Goal: Manage account settings

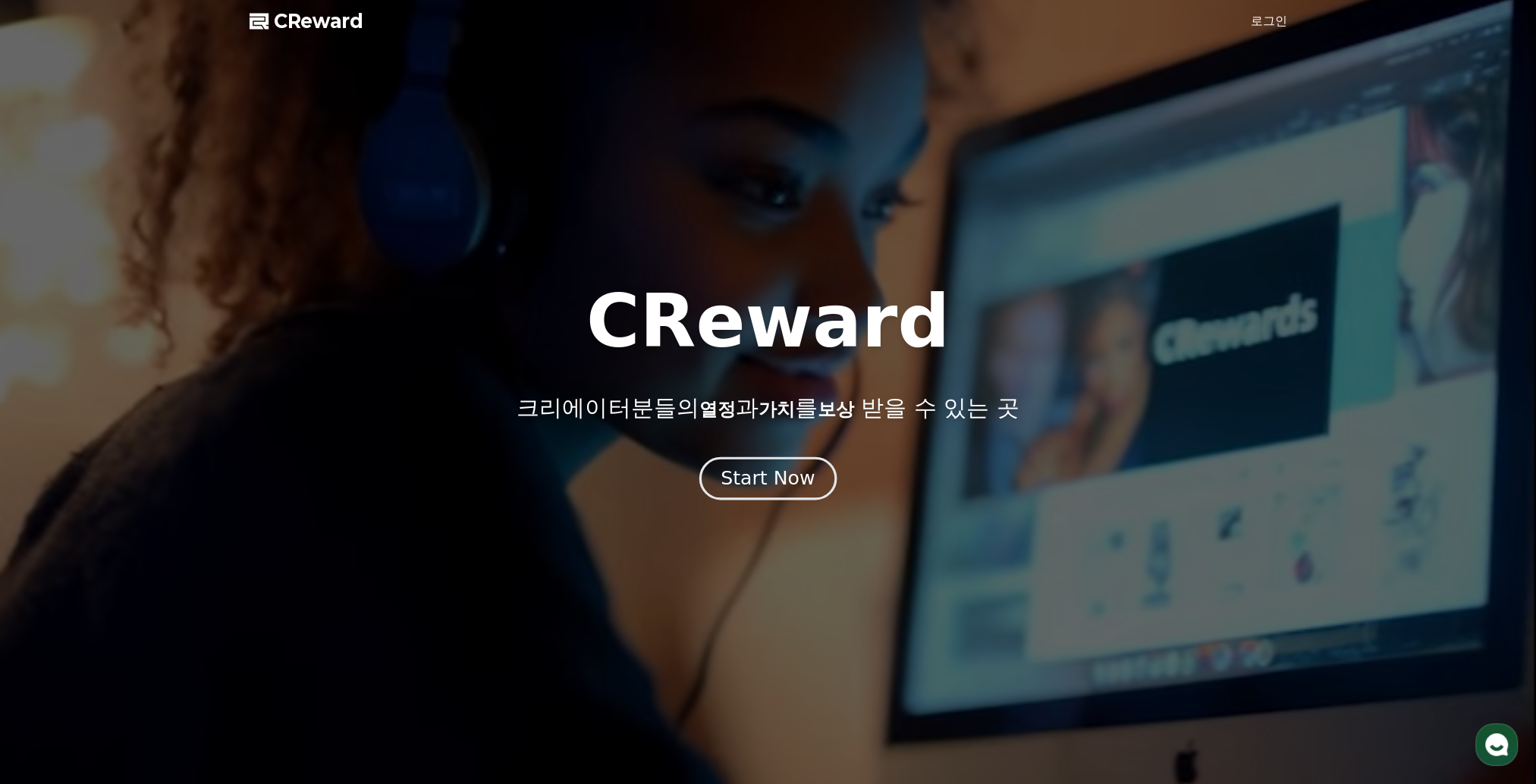
click at [768, 493] on button "Start Now" at bounding box center [768, 479] width 137 height 43
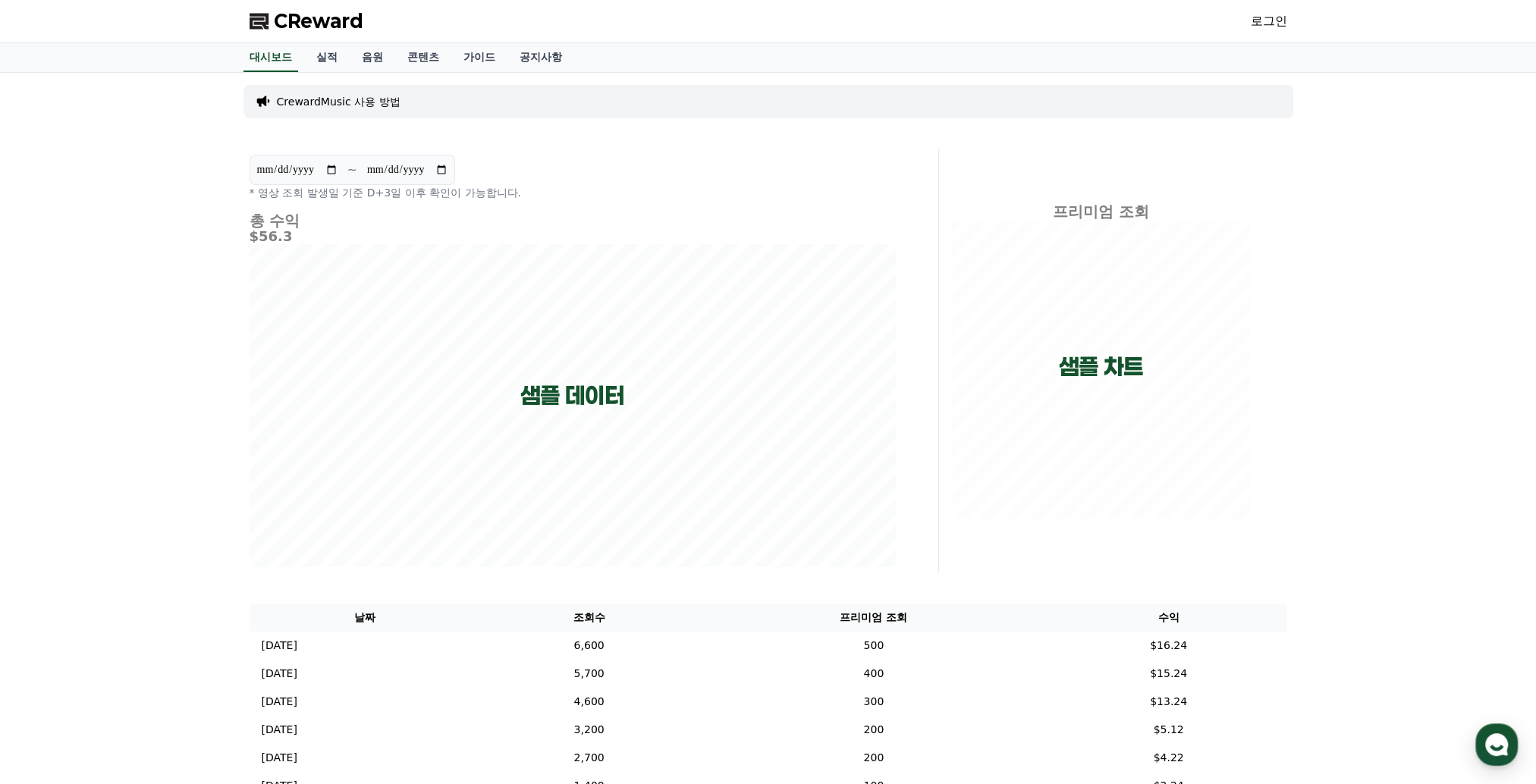
click at [1274, 16] on link "로그인" at bounding box center [1269, 21] width 36 height 18
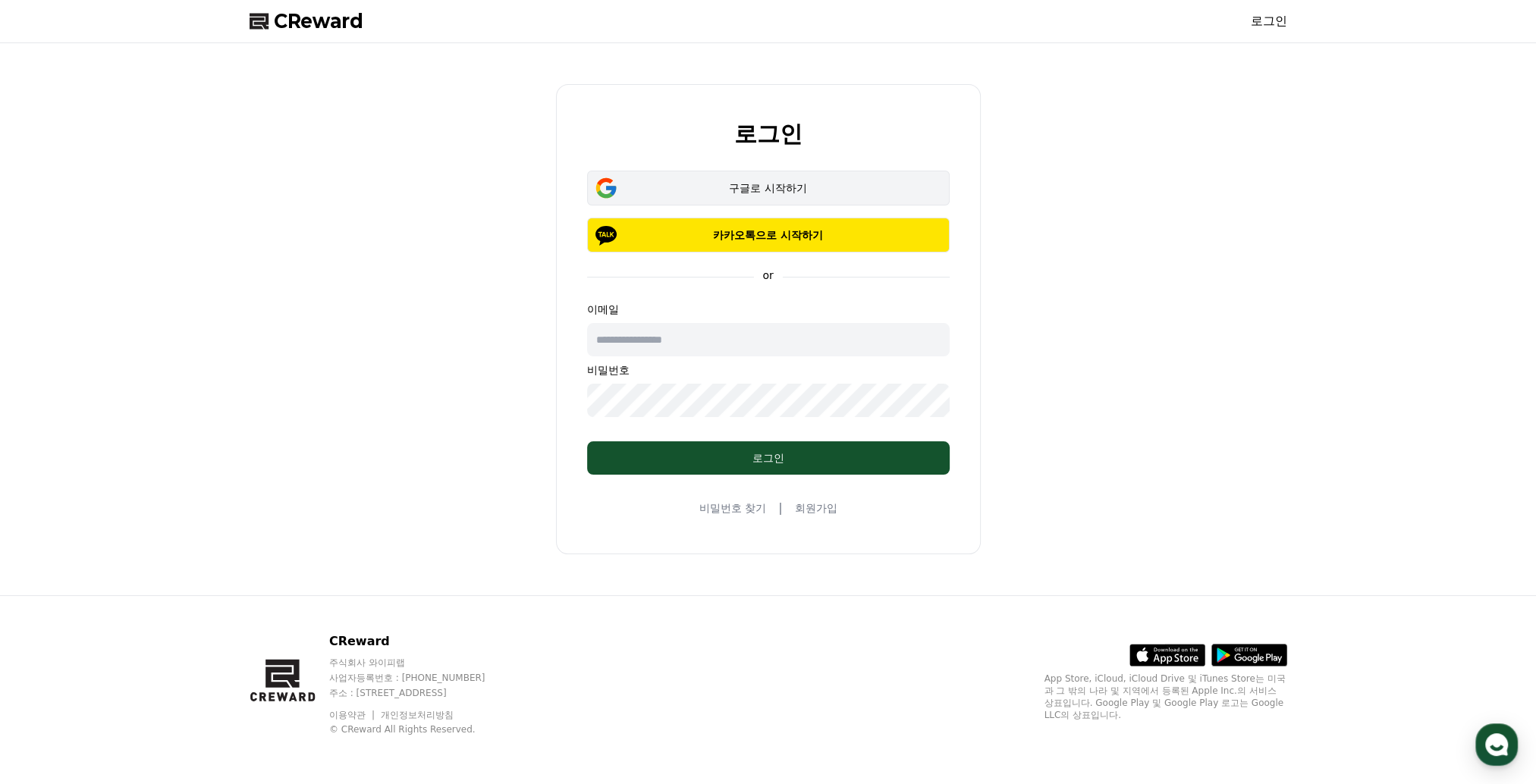
click at [798, 184] on div "구글로 시작하기" at bounding box center [768, 188] width 319 height 15
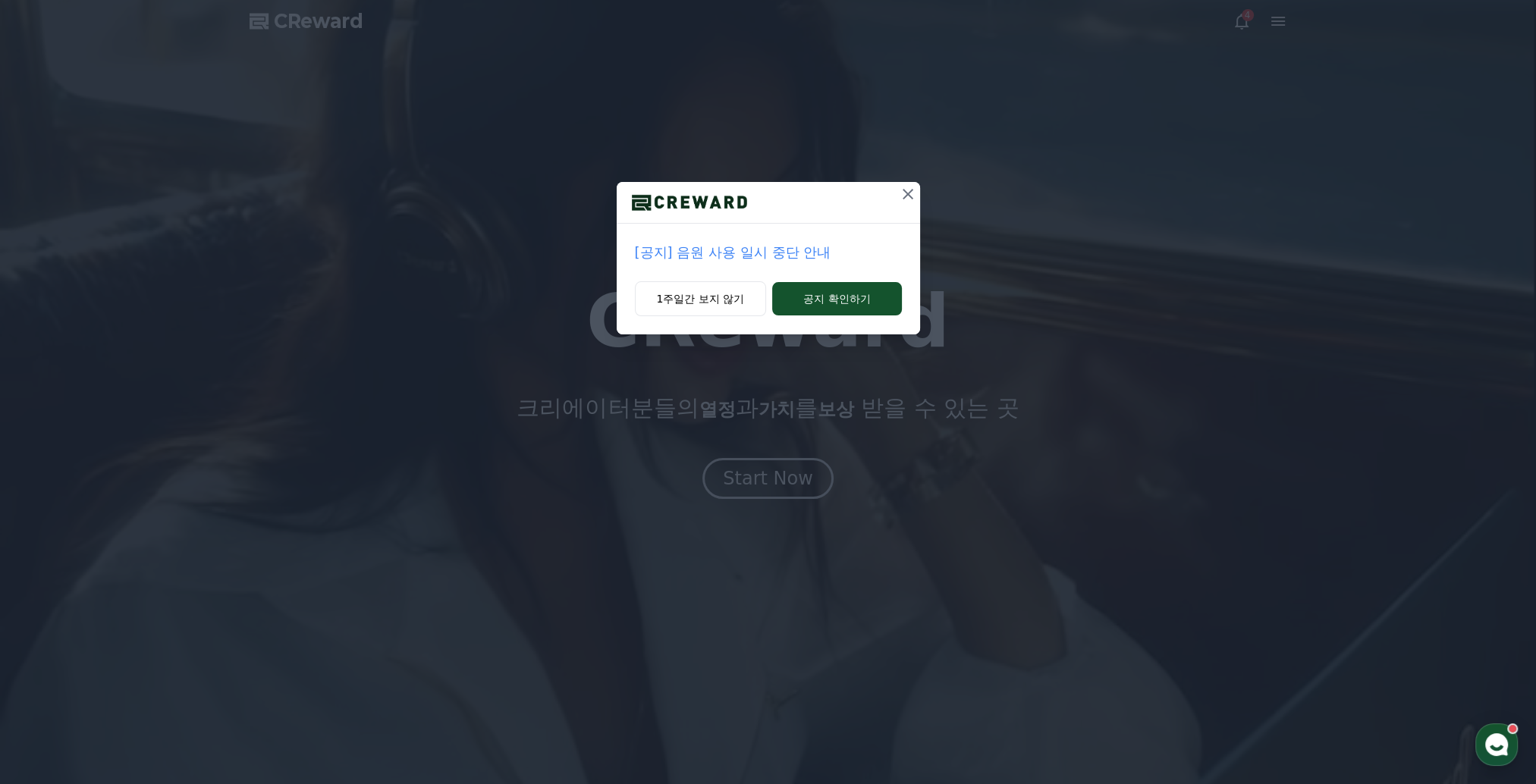
click at [791, 250] on p "[공지] 음원 사용 일시 중단 안내" at bounding box center [769, 253] width 267 height 22
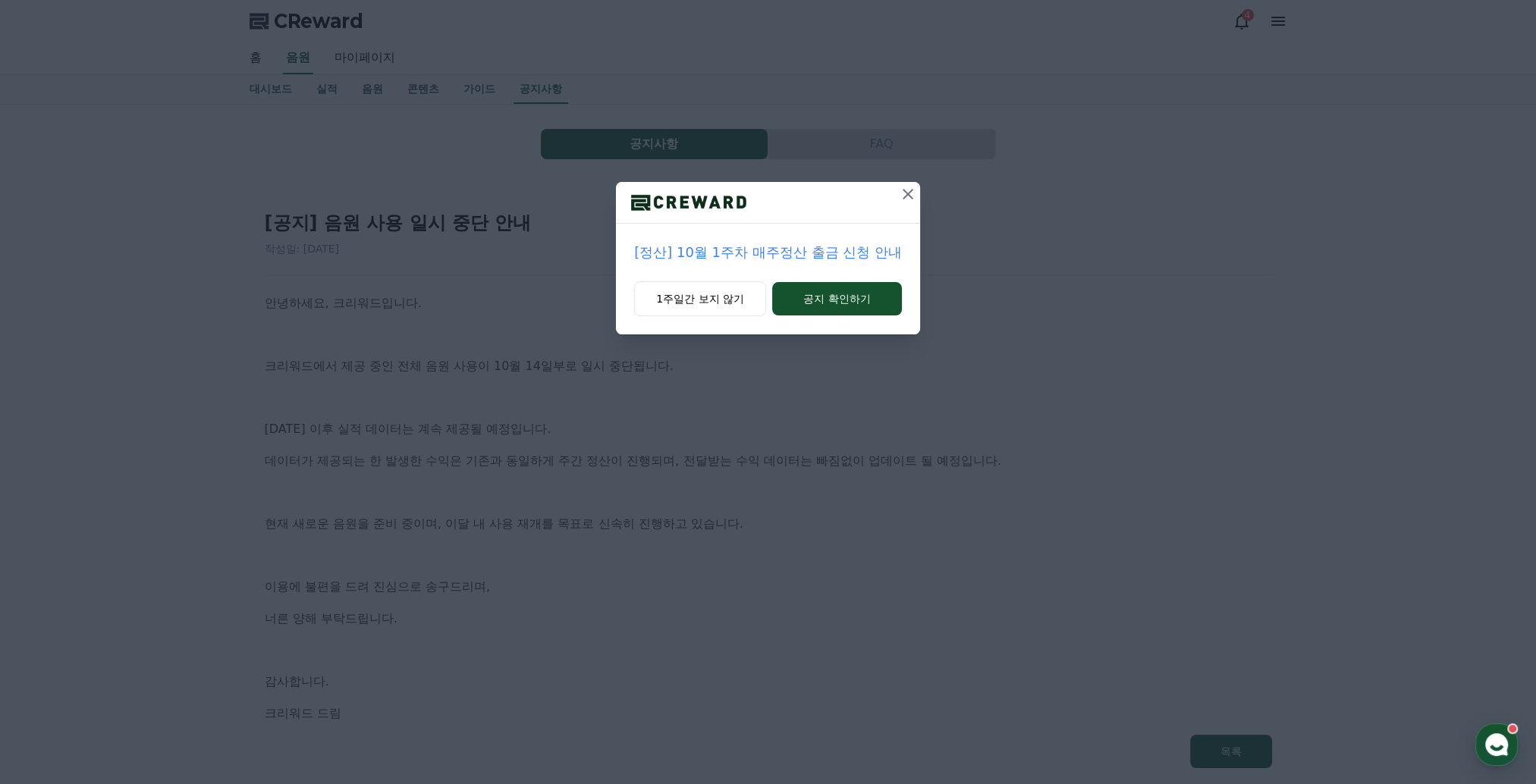
click at [904, 196] on icon at bounding box center [908, 194] width 18 height 18
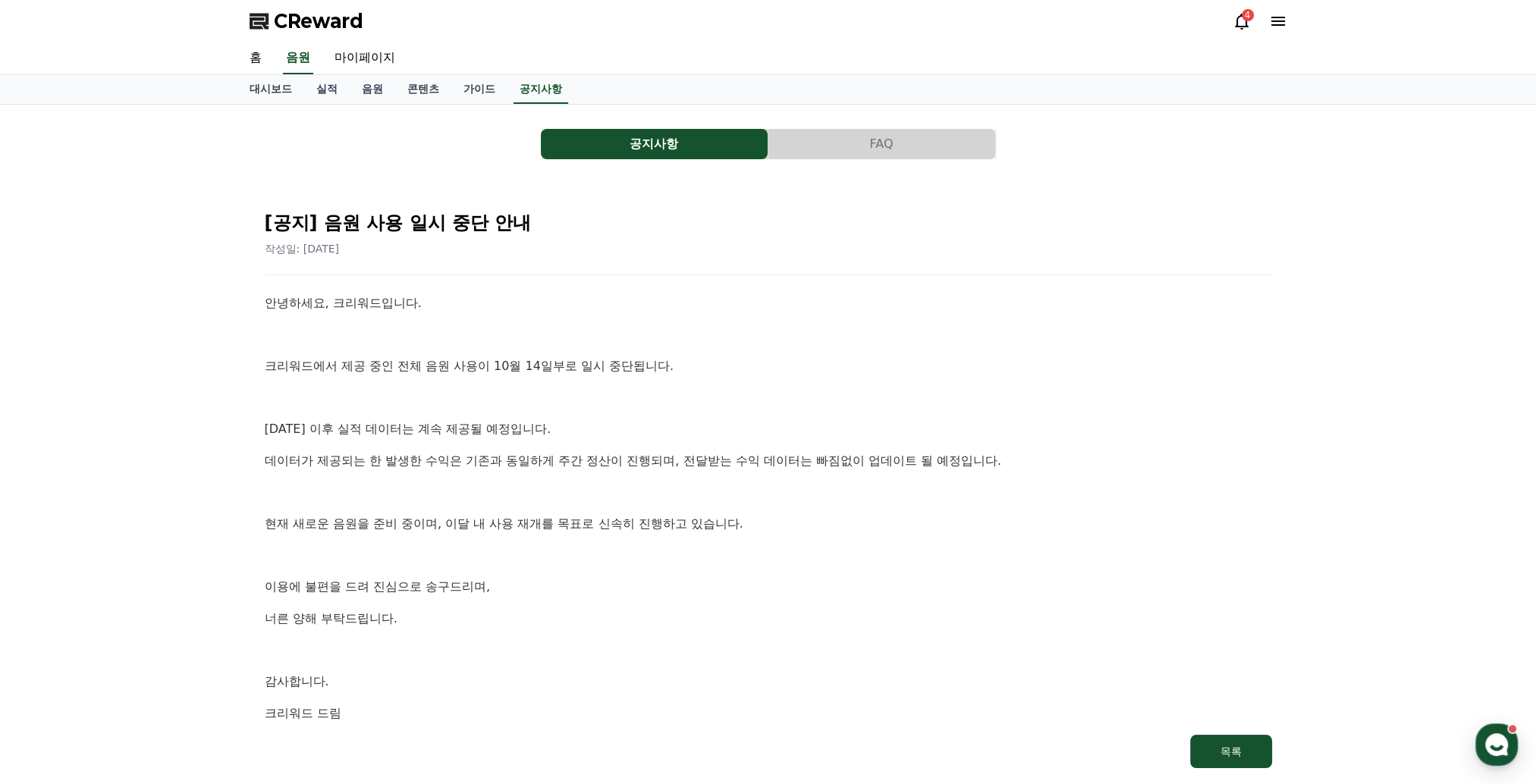
click at [609, 420] on p "10월 14일 이후 실적 데이터는 계속 제공될 예정입니다." at bounding box center [768, 429] width 1007 height 20
click at [381, 93] on link "음원" at bounding box center [373, 89] width 45 height 29
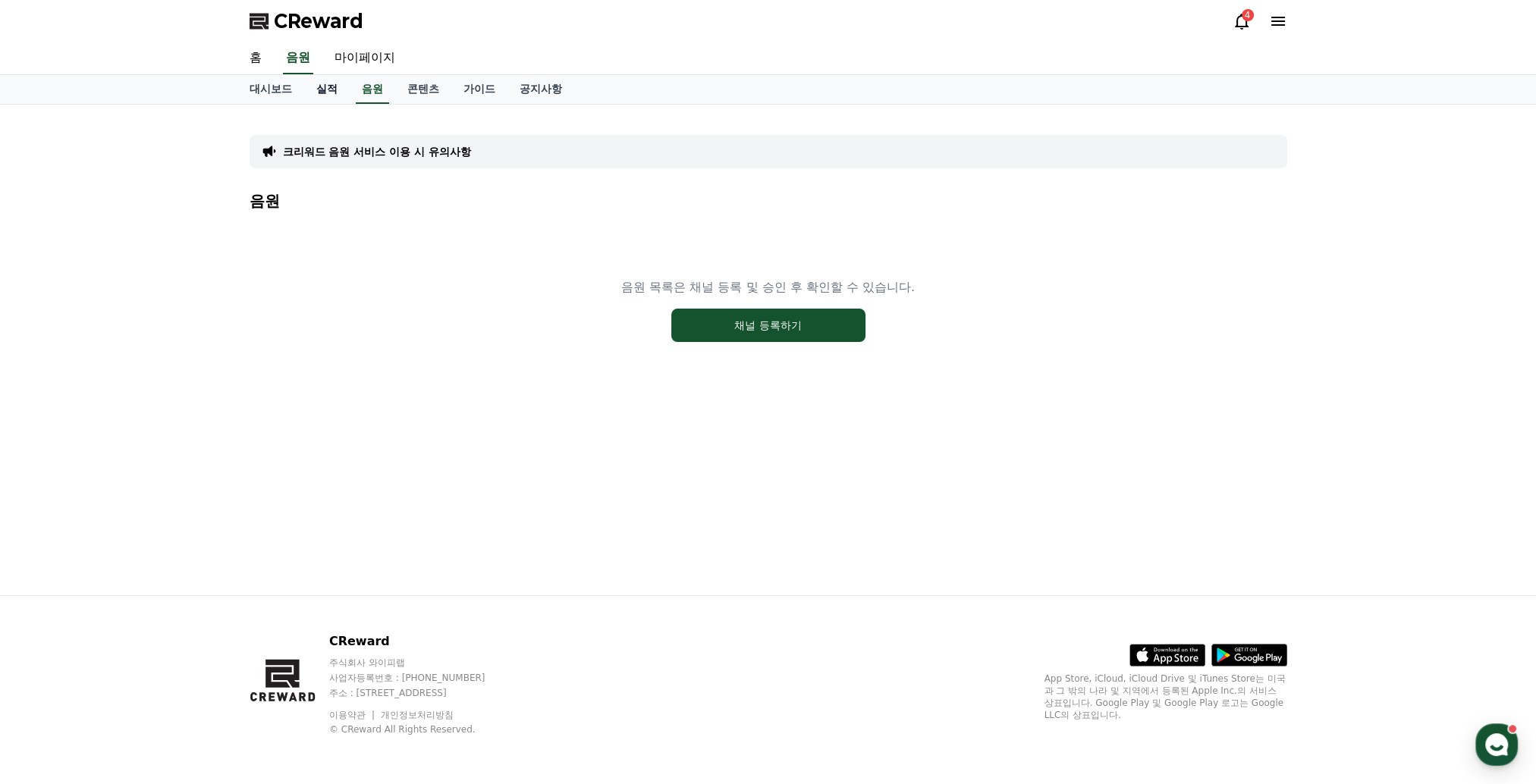
click at [325, 95] on link "실적" at bounding box center [327, 89] width 45 height 29
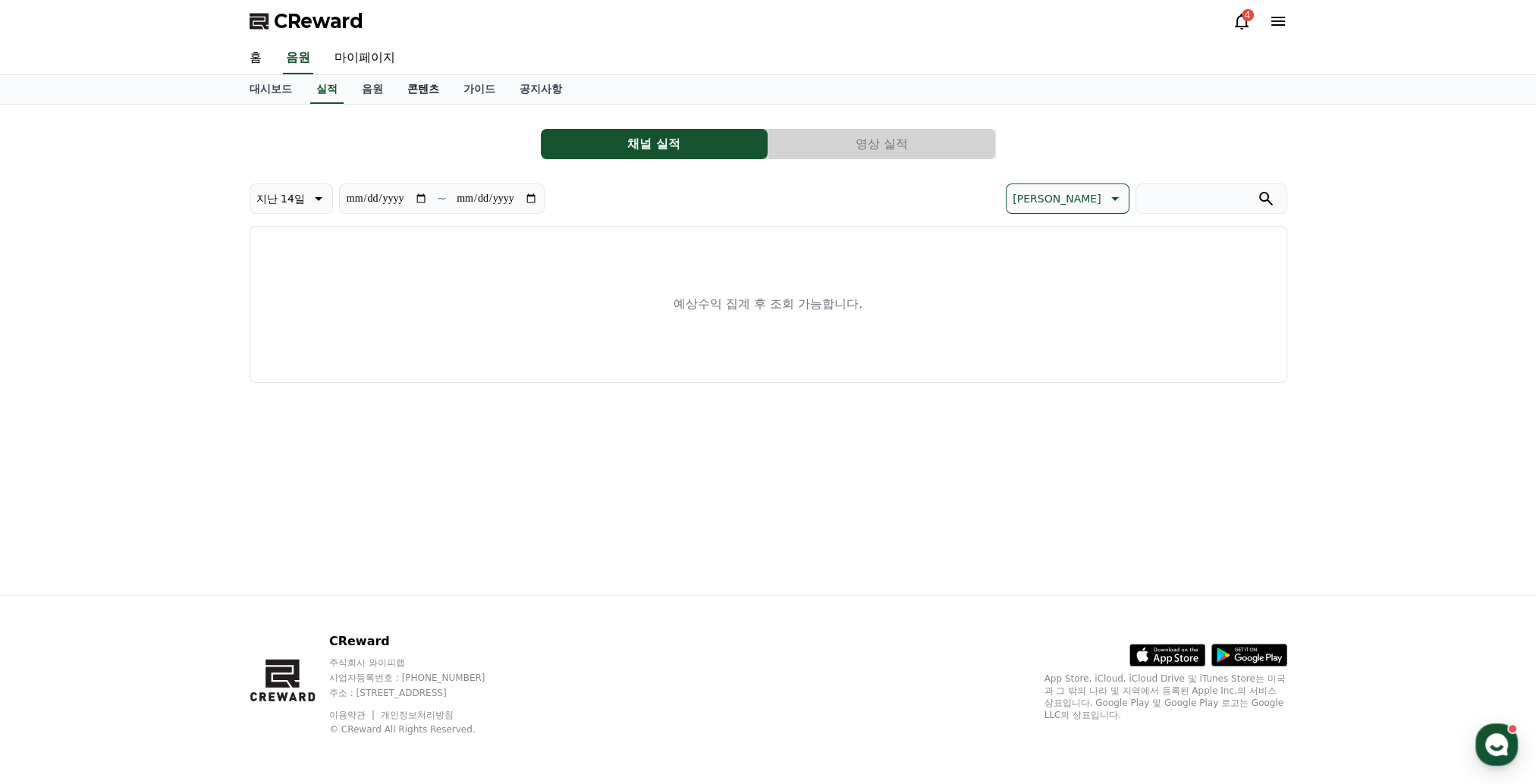
click at [426, 88] on link "콘텐츠" at bounding box center [423, 89] width 56 height 29
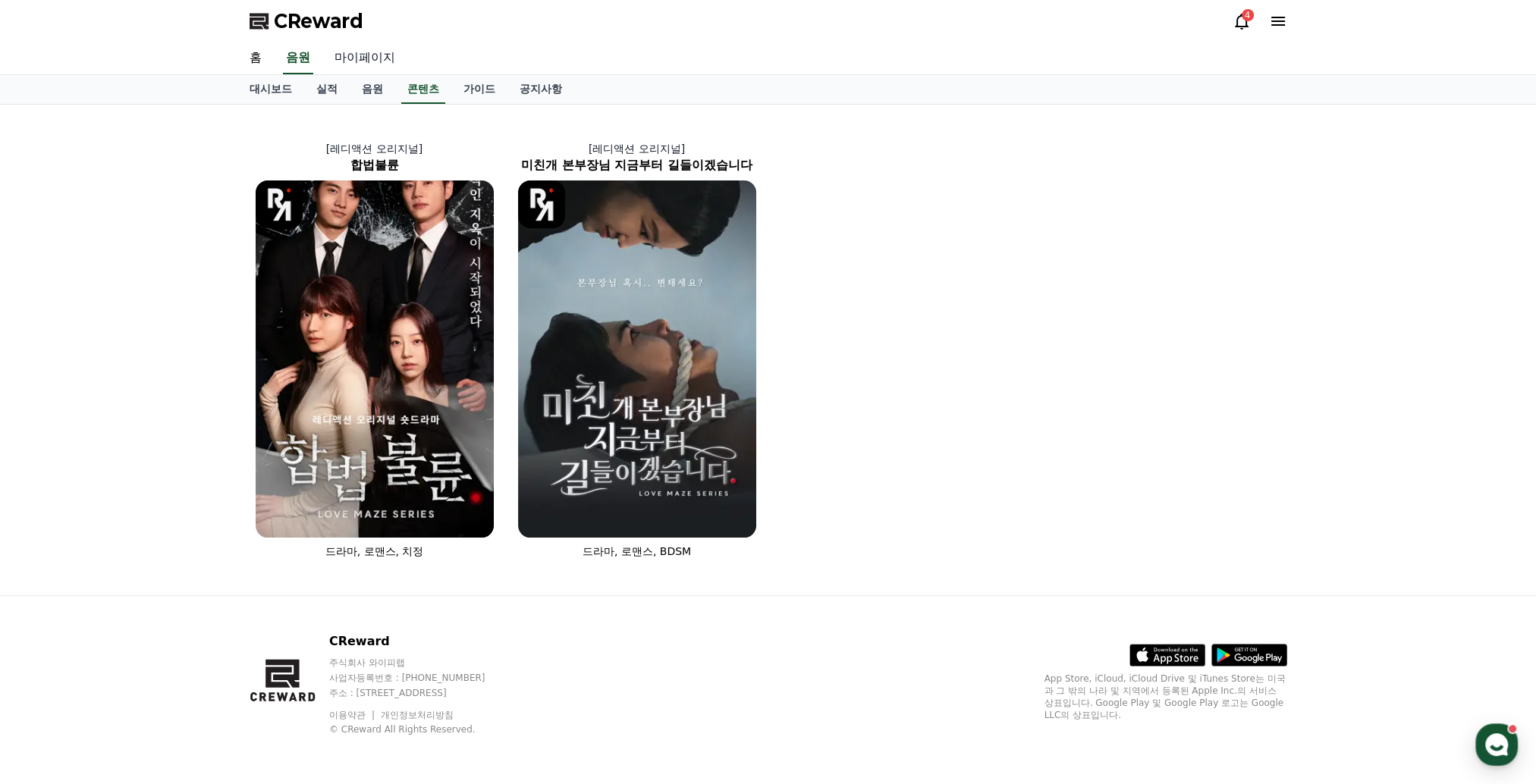
click at [373, 54] on link "마이페이지" at bounding box center [365, 58] width 85 height 32
select select "**********"
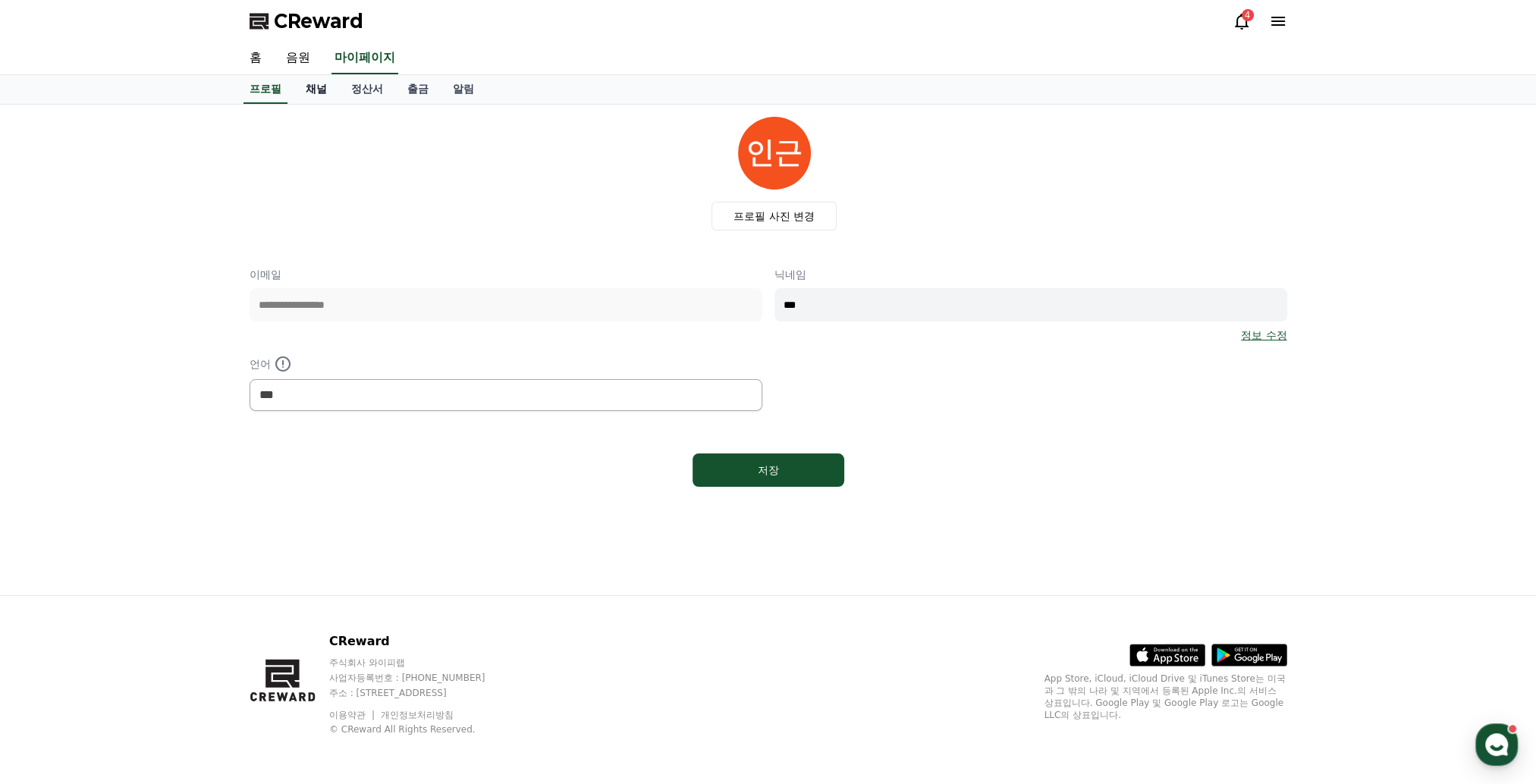
click at [326, 97] on link "채널" at bounding box center [316, 89] width 45 height 29
